Goal: Transaction & Acquisition: Book appointment/travel/reservation

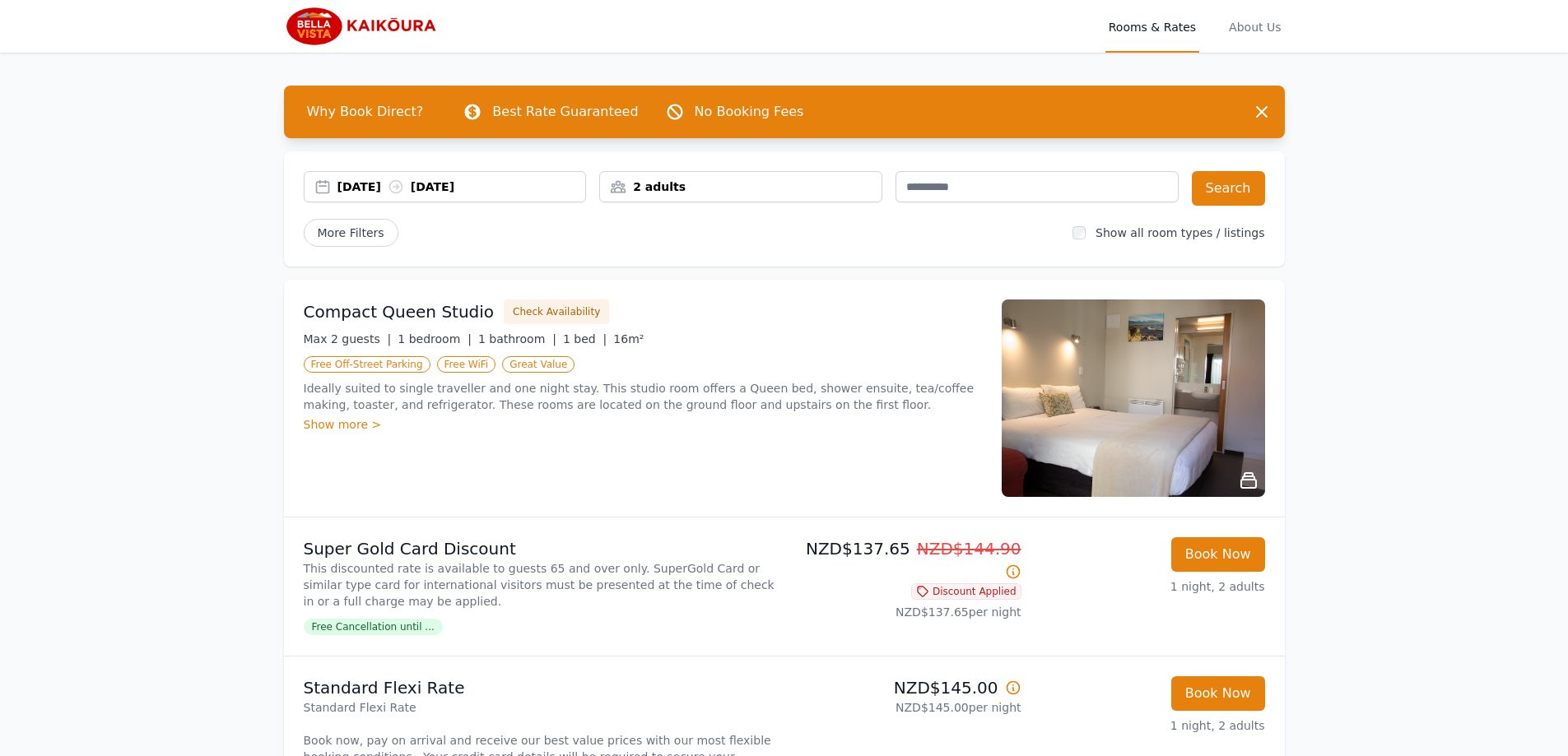
click at [362, 185] on div "[DATE] [DATE]" at bounding box center [461, 186] width 248 height 16
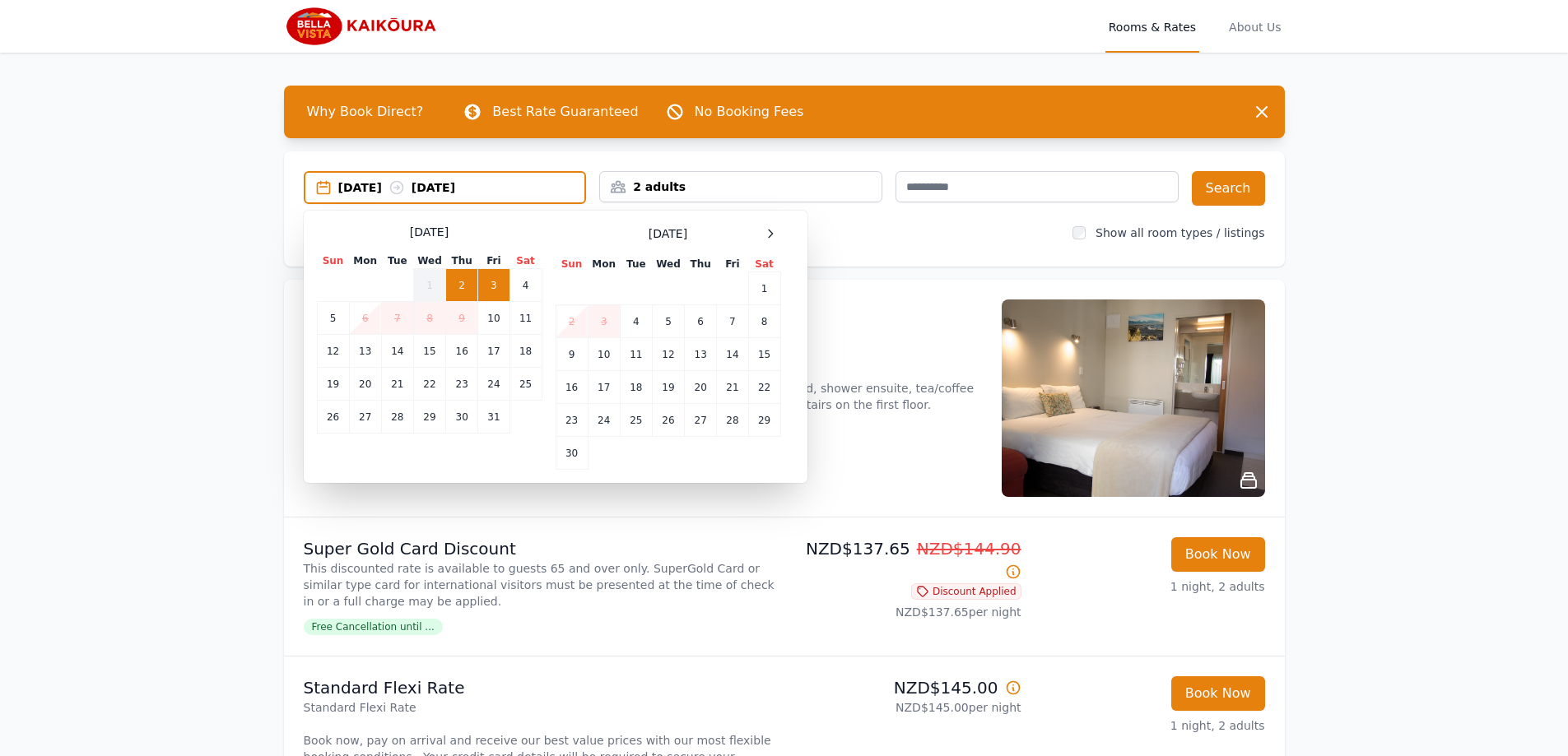
click at [357, 318] on td "6" at bounding box center [365, 318] width 32 height 33
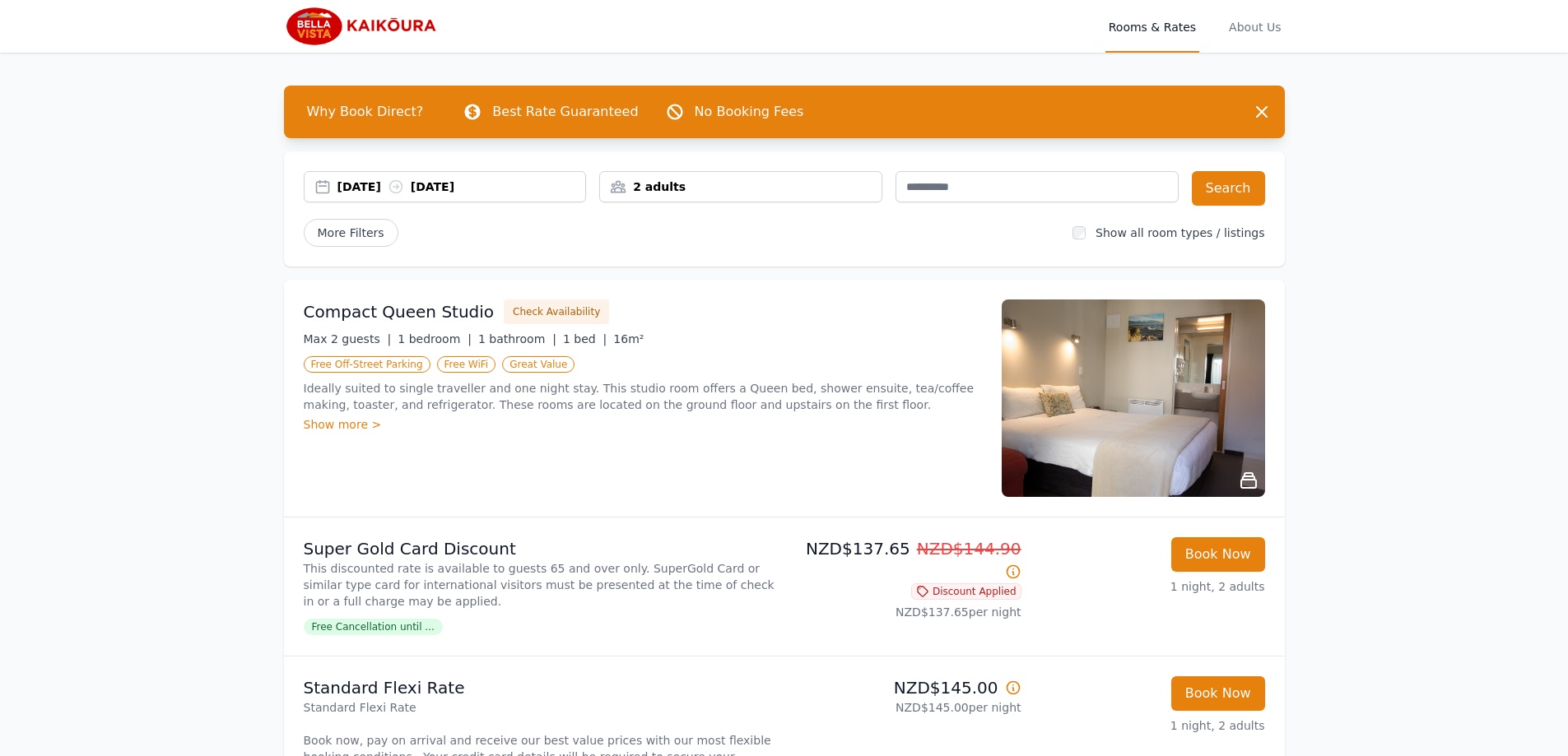
click at [356, 180] on div "[DATE] [DATE]" at bounding box center [461, 186] width 248 height 16
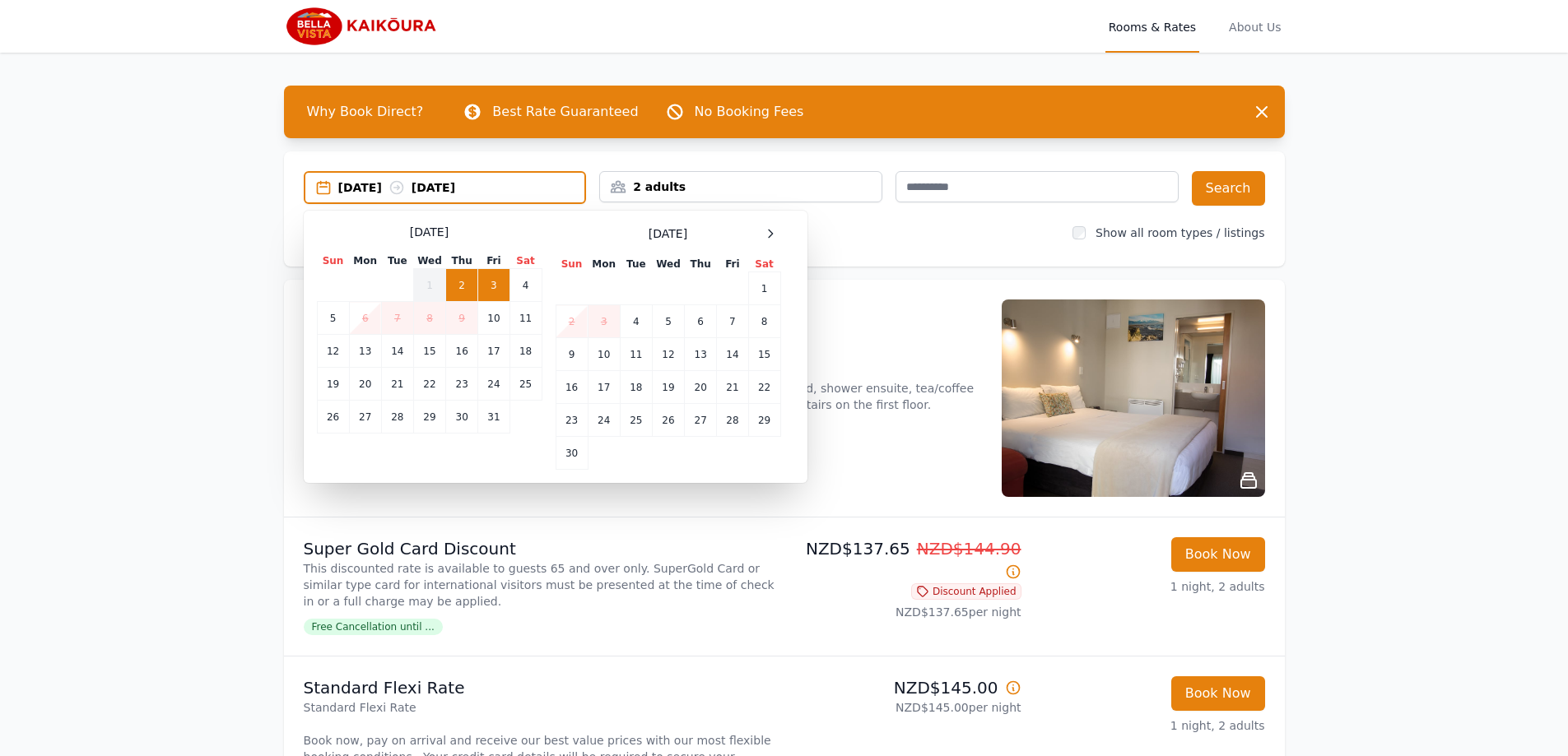
click at [359, 314] on td "6" at bounding box center [365, 318] width 32 height 33
click at [335, 329] on td "5" at bounding box center [333, 318] width 32 height 33
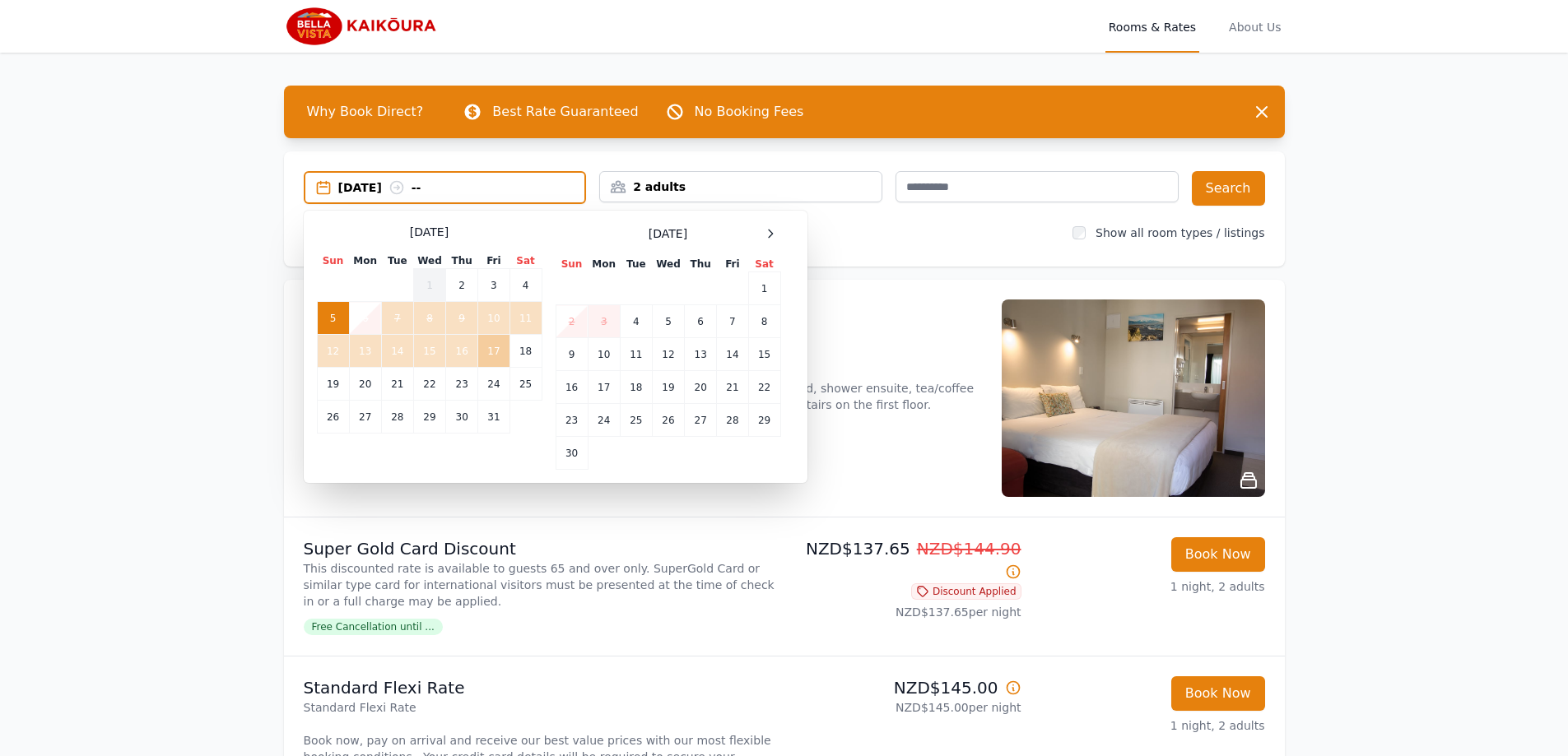
click at [502, 359] on td "17" at bounding box center [493, 351] width 31 height 33
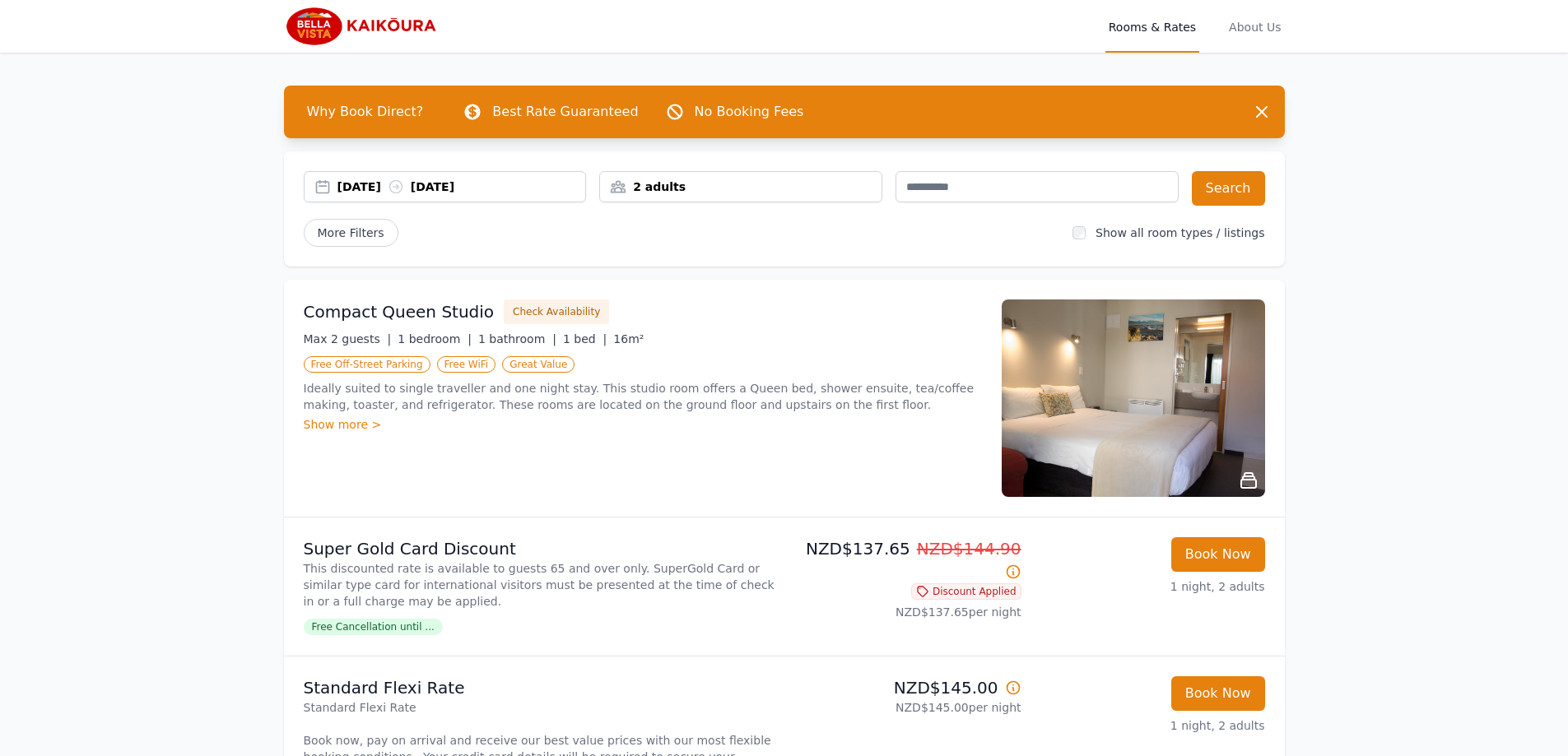
click at [788, 185] on div "2 adults" at bounding box center [741, 186] width 281 height 16
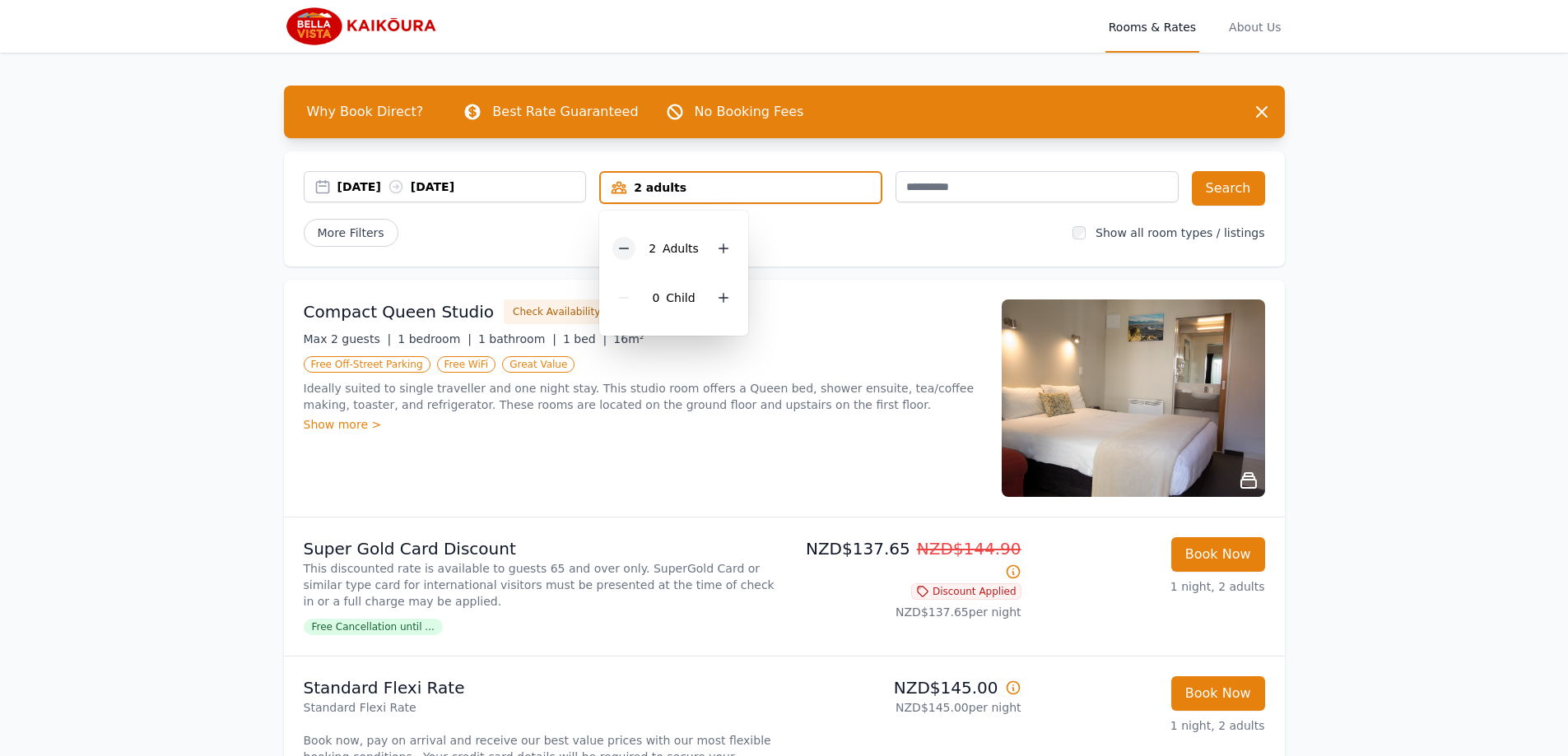
click at [617, 249] on div at bounding box center [623, 248] width 23 height 23
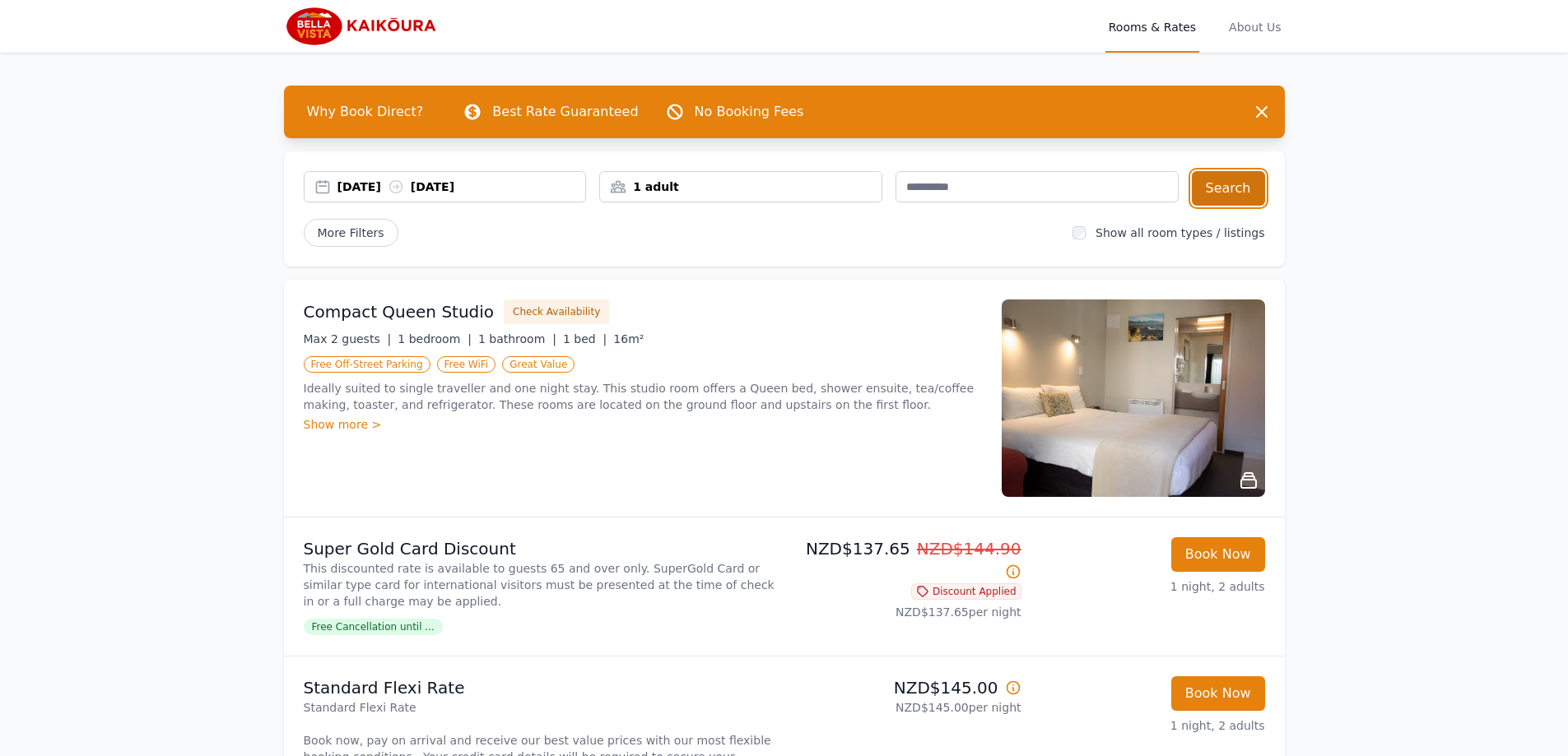
click at [1233, 189] on button "Search" at bounding box center [1228, 188] width 73 height 35
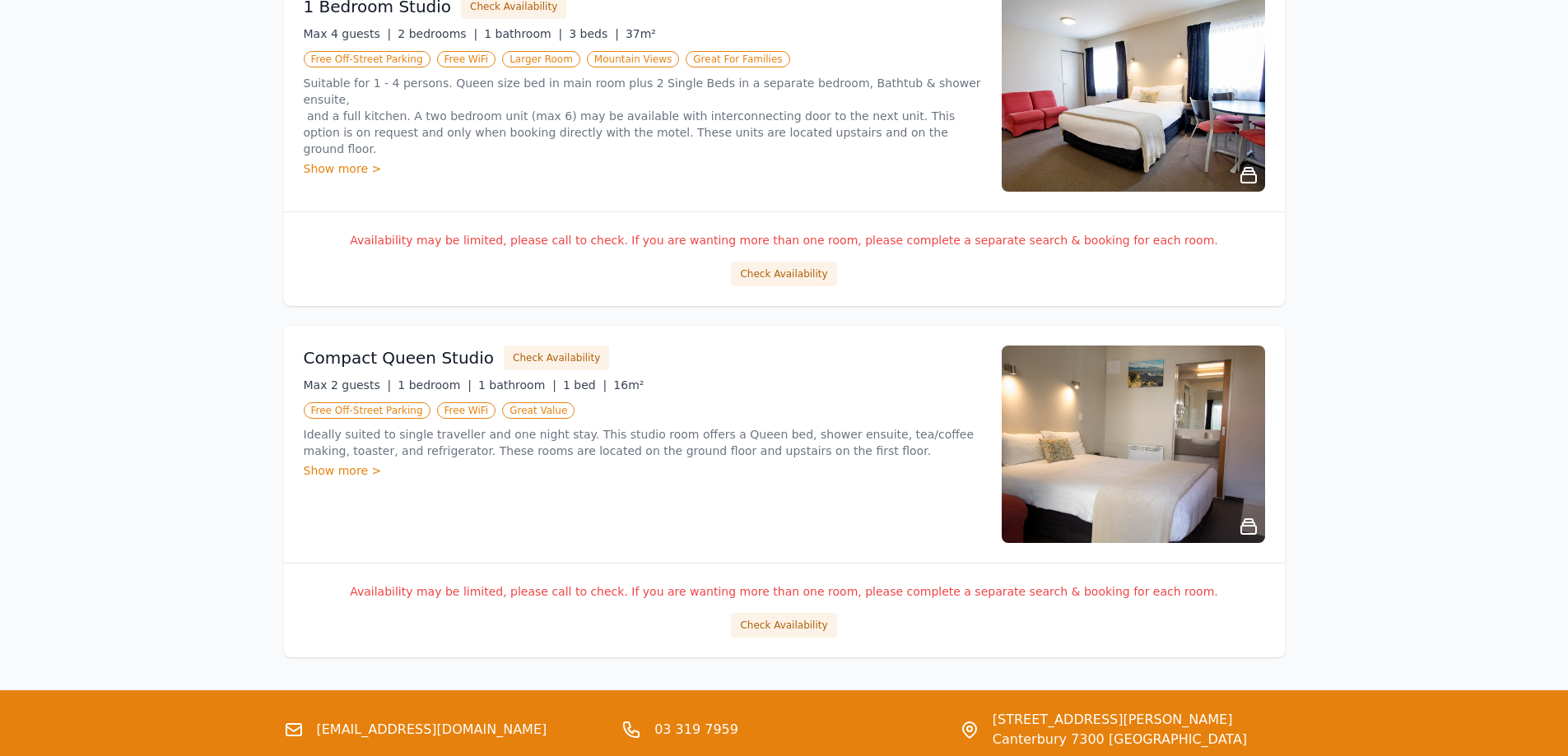
scroll to position [1152, 0]
